Goal: Information Seeking & Learning: Learn about a topic

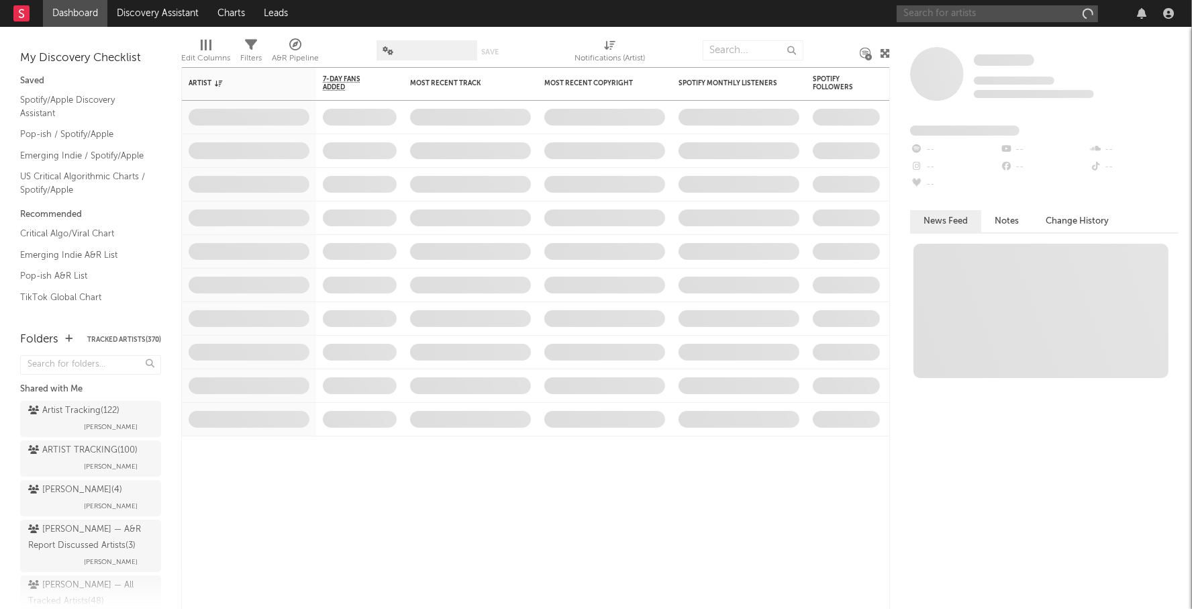
click at [929, 13] on input "text" at bounding box center [996, 13] width 201 height 17
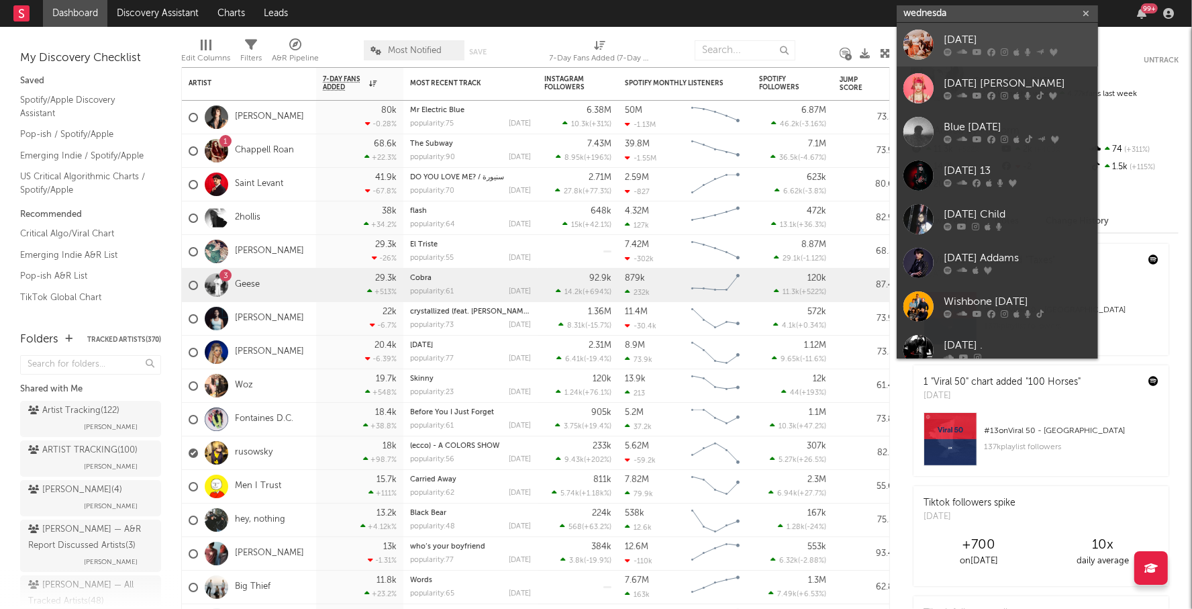
type input "wednesda"
click at [988, 35] on div "[DATE]" at bounding box center [1017, 40] width 148 height 16
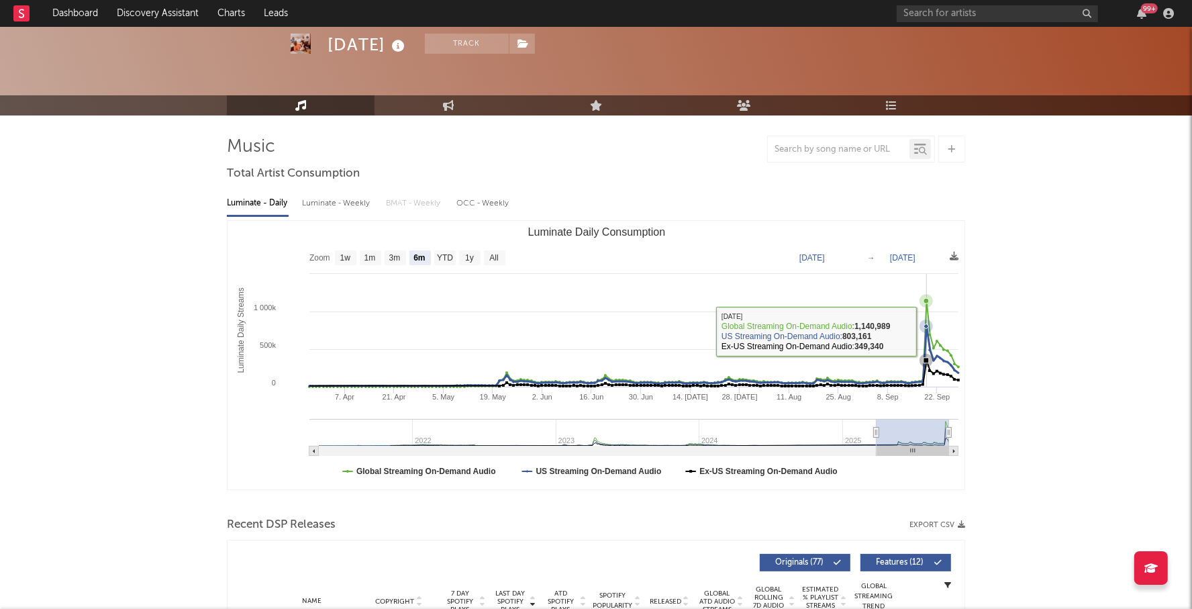
scroll to position [67, 0]
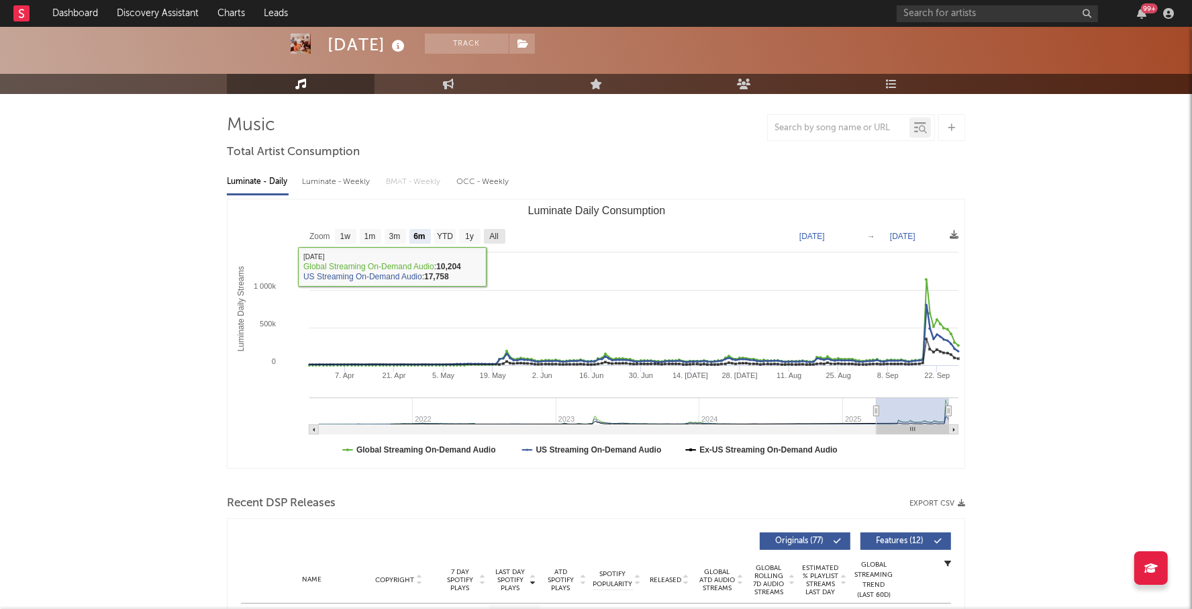
click at [494, 236] on text "All" at bounding box center [493, 236] width 9 height 9
select select "All"
type input "[DATE]"
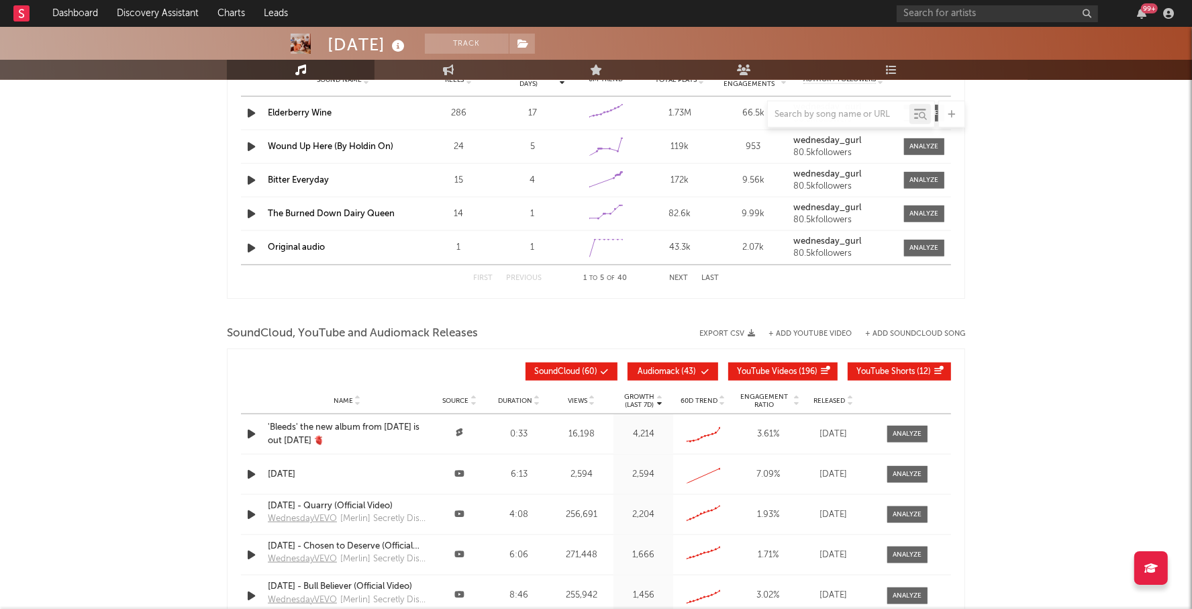
scroll to position [0, 0]
